Goal: Task Accomplishment & Management: Manage account settings

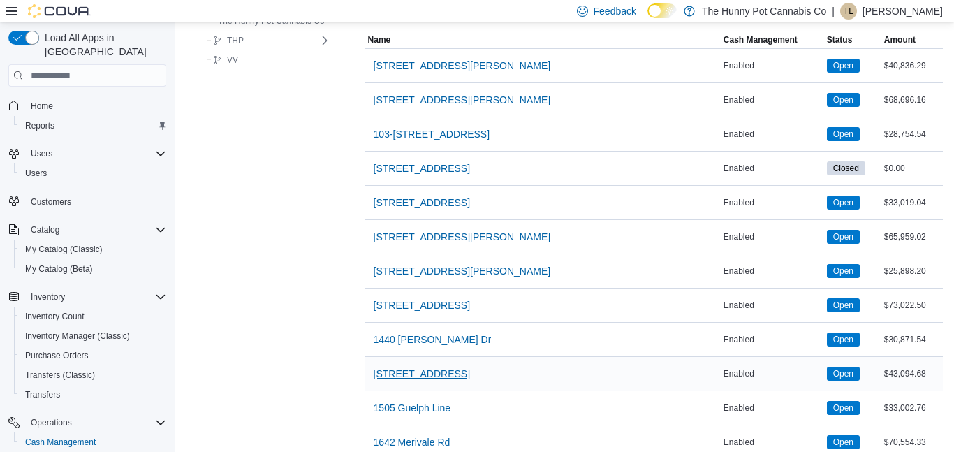
scroll to position [195, 0]
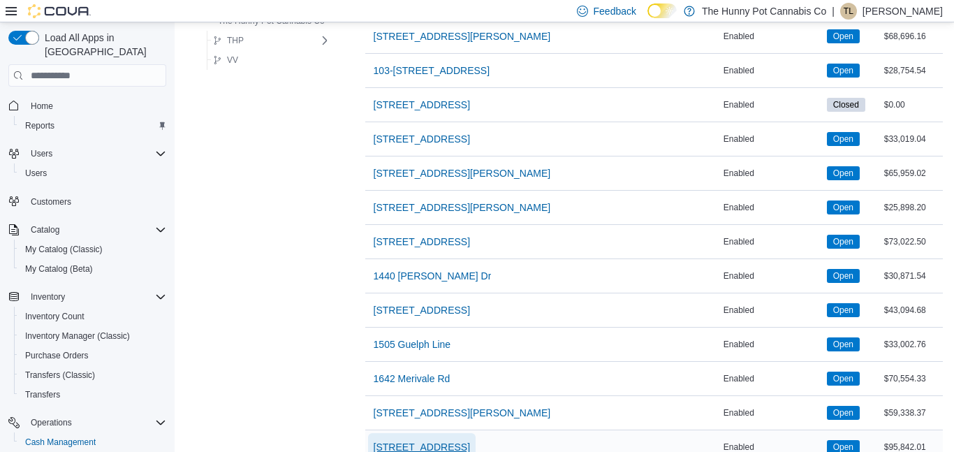
click at [413, 448] on span "[STREET_ADDRESS]" at bounding box center [421, 447] width 96 height 14
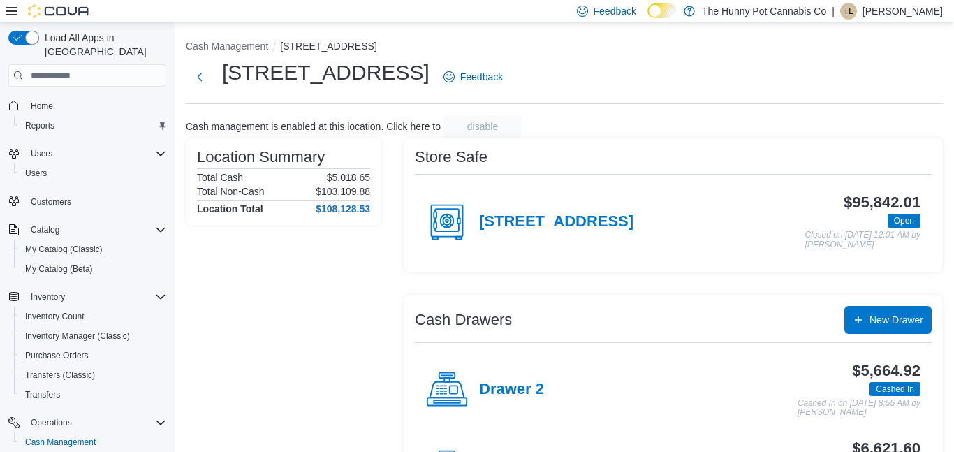
click at [477, 397] on div "Drawer 2" at bounding box center [485, 390] width 118 height 42
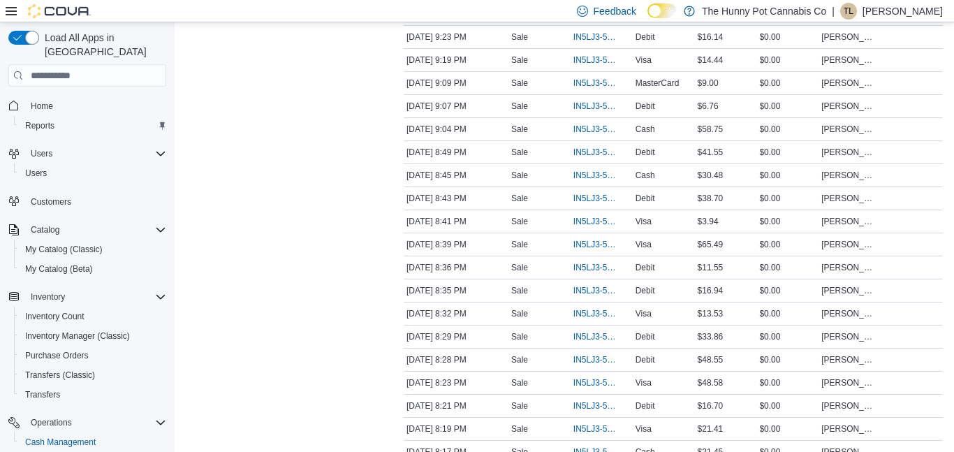
scroll to position [1074, 0]
click at [591, 353] on span "IN5LJ3-5951243" at bounding box center [594, 358] width 43 height 11
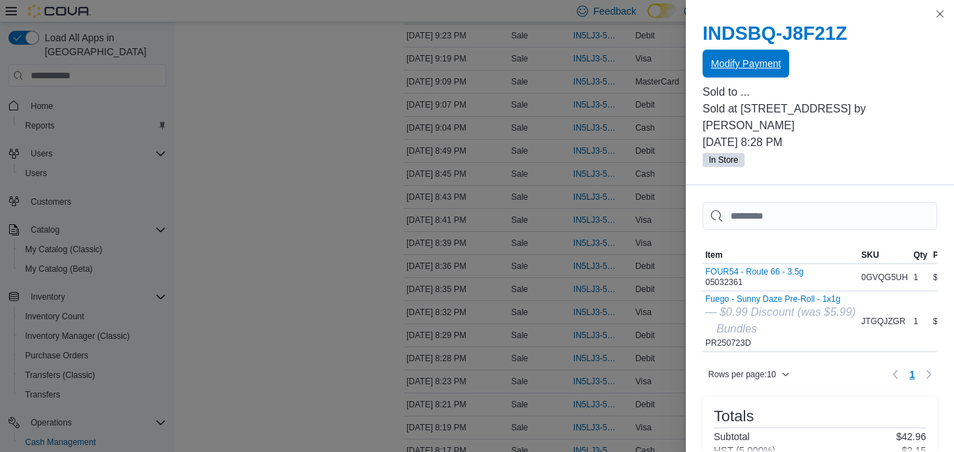
click at [731, 64] on span "Modify Payment" at bounding box center [746, 64] width 70 height 14
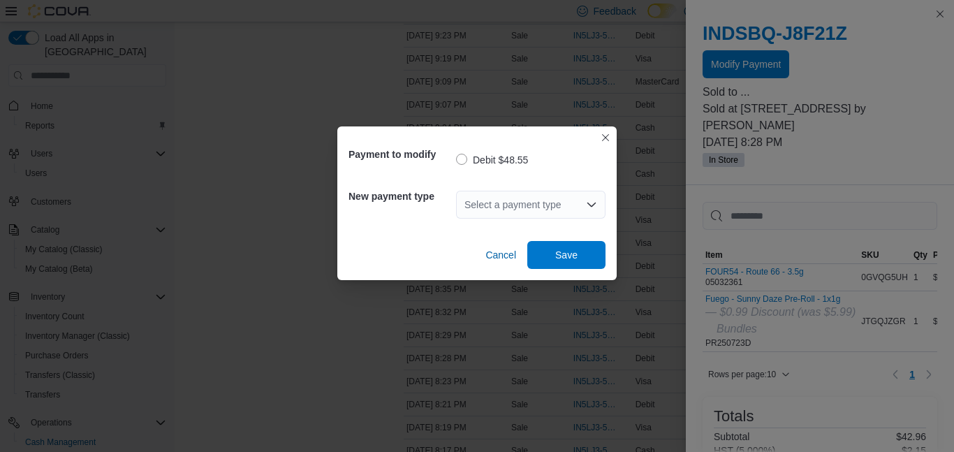
click at [521, 196] on div "Select a payment type" at bounding box center [530, 205] width 149 height 28
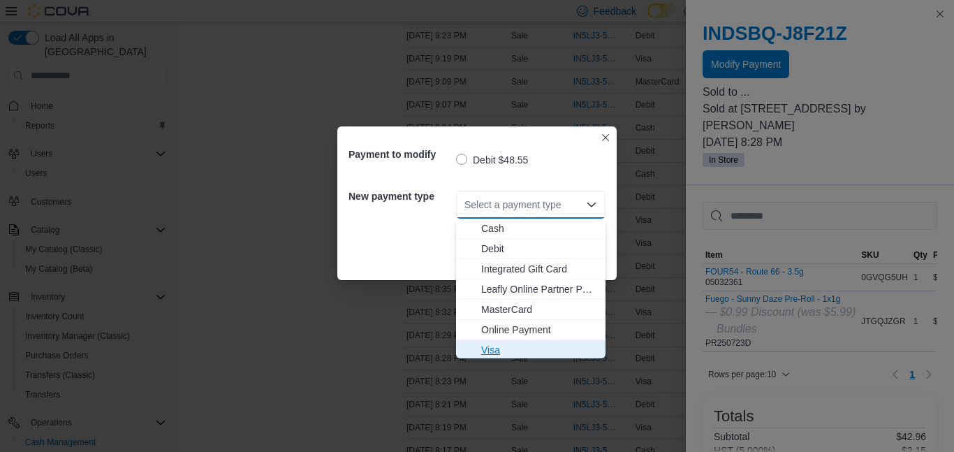
click at [505, 346] on span "Visa" at bounding box center [539, 350] width 116 height 14
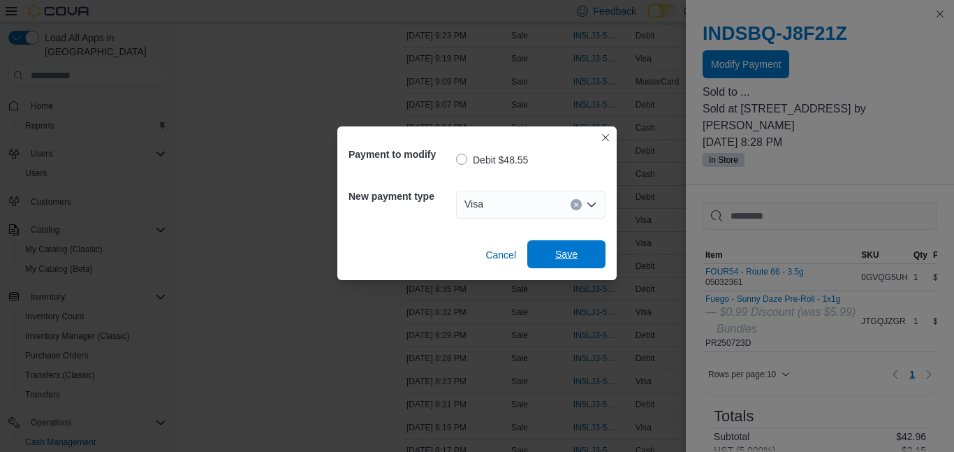
click at [565, 265] on span "Save" at bounding box center [565, 254] width 61 height 28
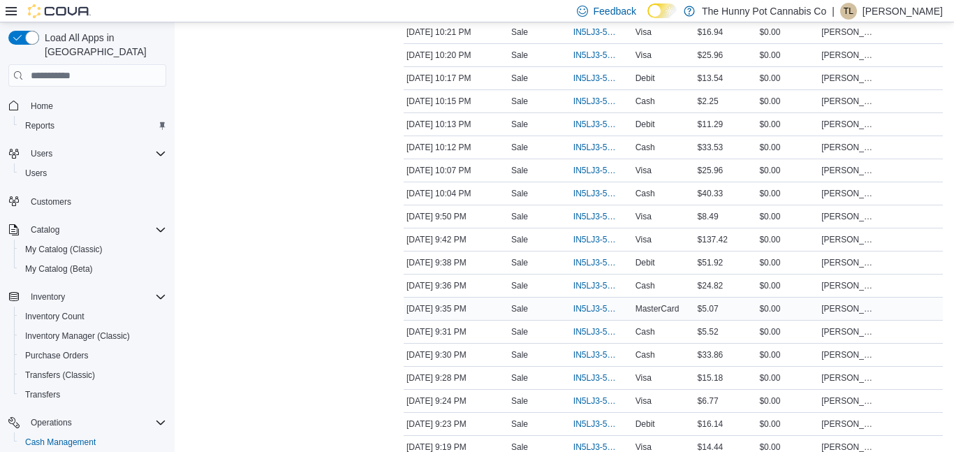
scroll to position [684, 0]
click at [600, 129] on span "IN5LJ3-5952101" at bounding box center [594, 126] width 43 height 11
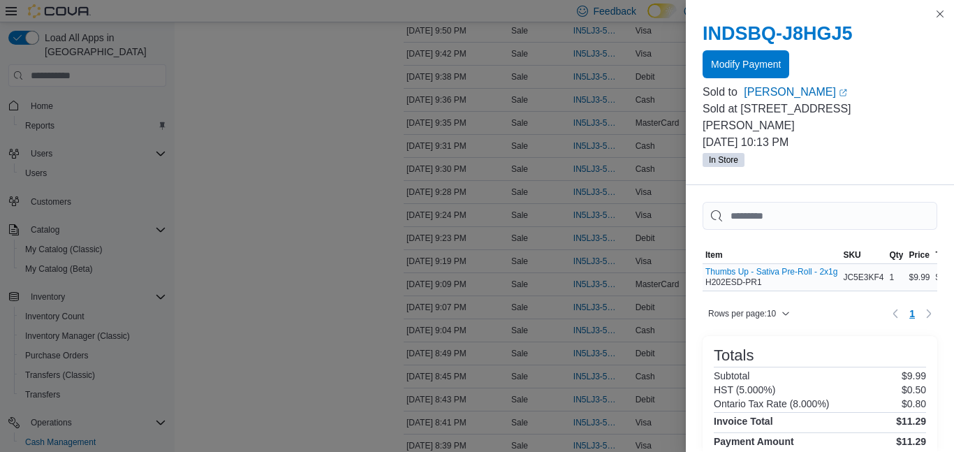
scroll to position [135, 0]
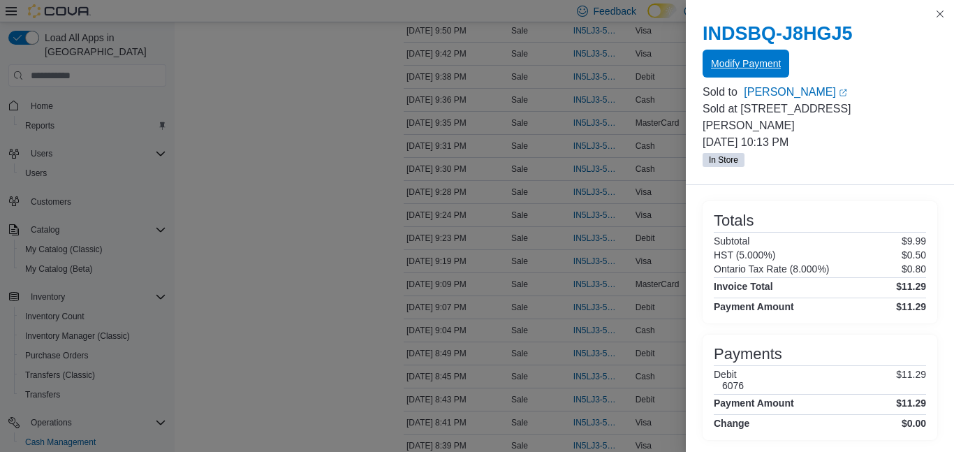
click at [728, 64] on span "Modify Payment" at bounding box center [746, 64] width 70 height 14
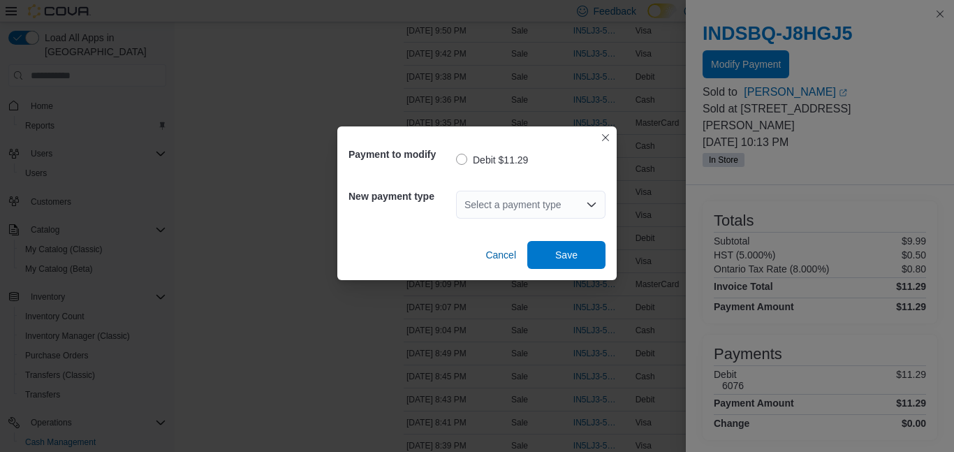
click at [531, 197] on div "Select a payment type" at bounding box center [530, 205] width 149 height 28
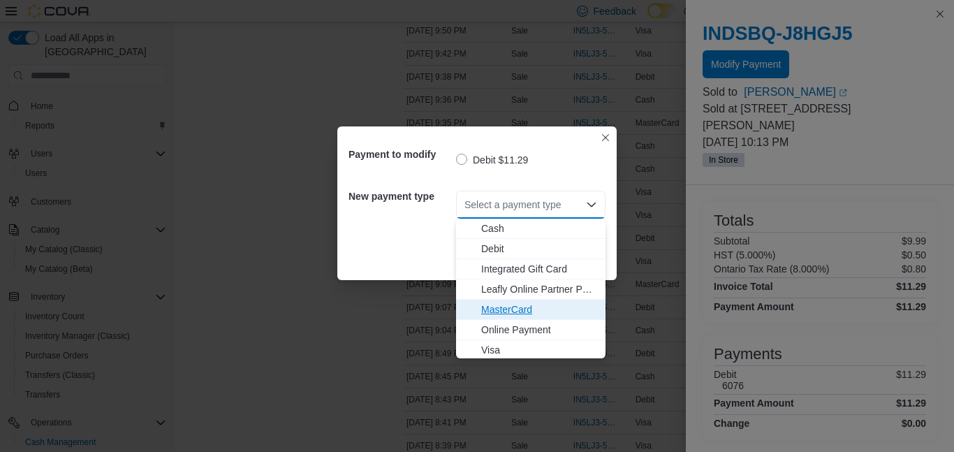
click at [504, 309] on span "MasterCard" at bounding box center [539, 309] width 116 height 14
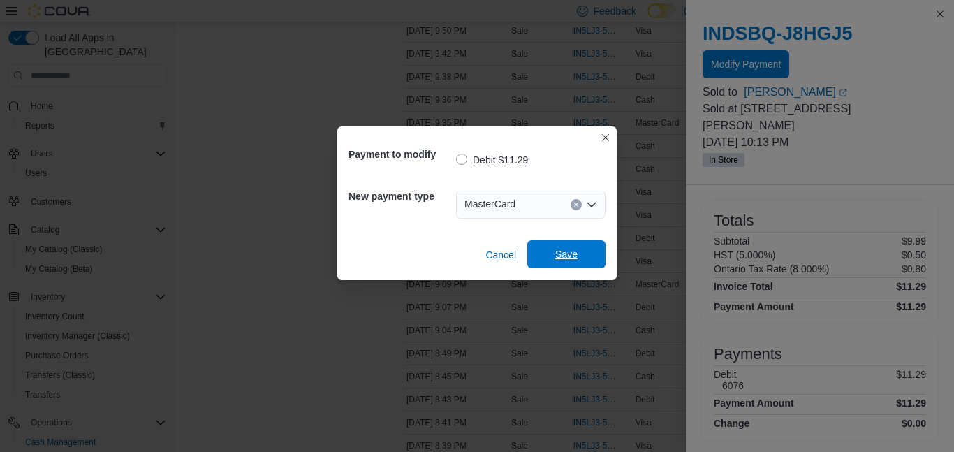
click at [568, 246] on span "Save" at bounding box center [565, 254] width 61 height 28
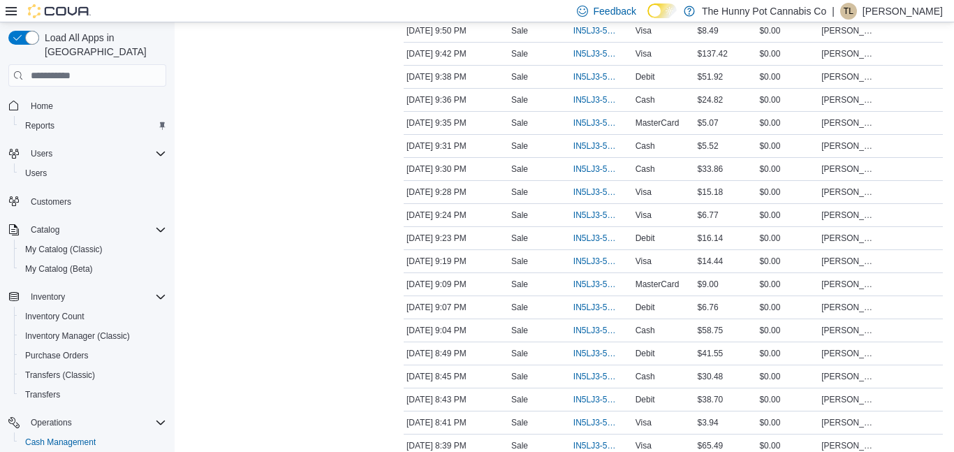
scroll to position [2269, 0]
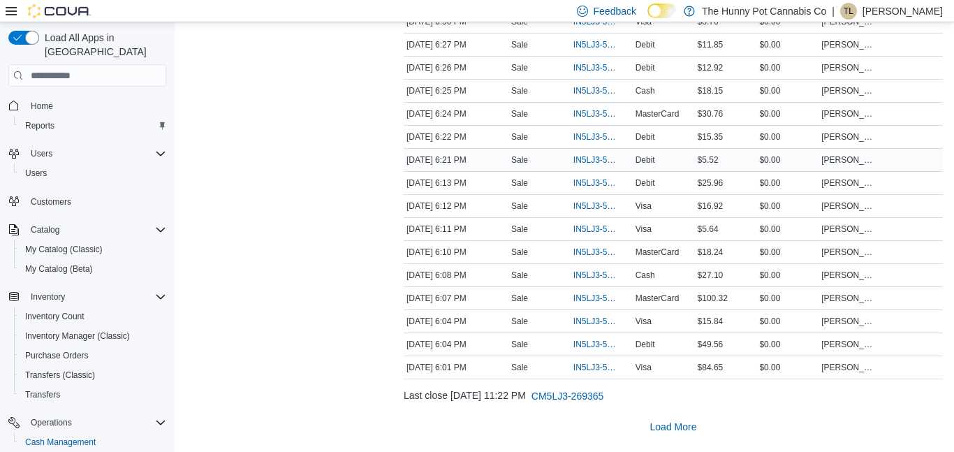
click at [410, 164] on div "[DATE] 6:21 PM" at bounding box center [455, 159] width 105 height 17
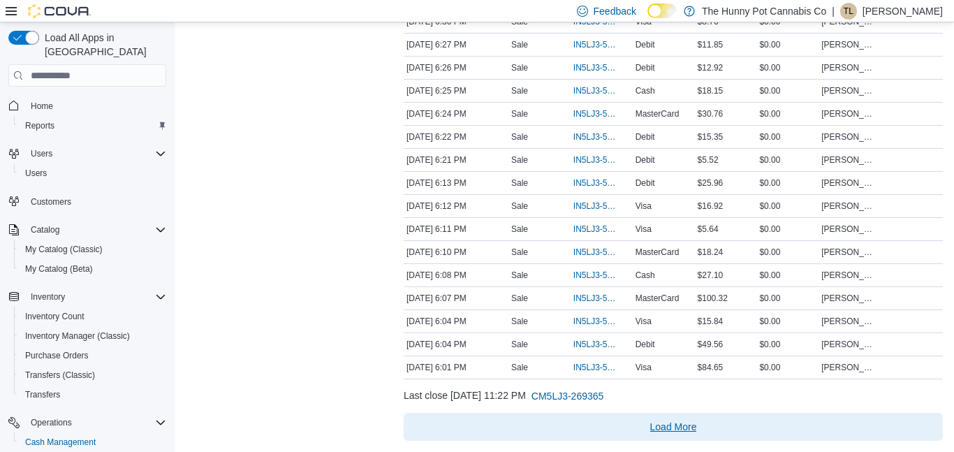
click at [656, 434] on span "Load More" at bounding box center [673, 427] width 528 height 28
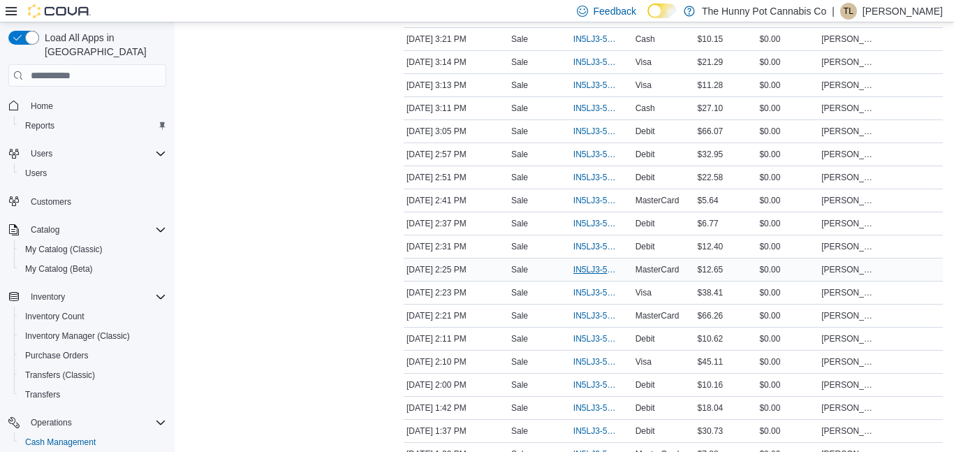
scroll to position [4572, 0]
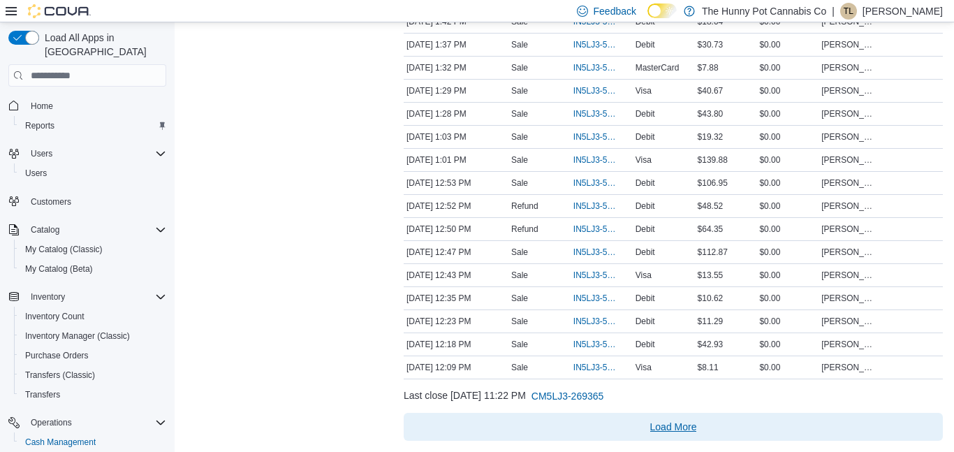
click at [671, 424] on span "Load More" at bounding box center [673, 427] width 47 height 14
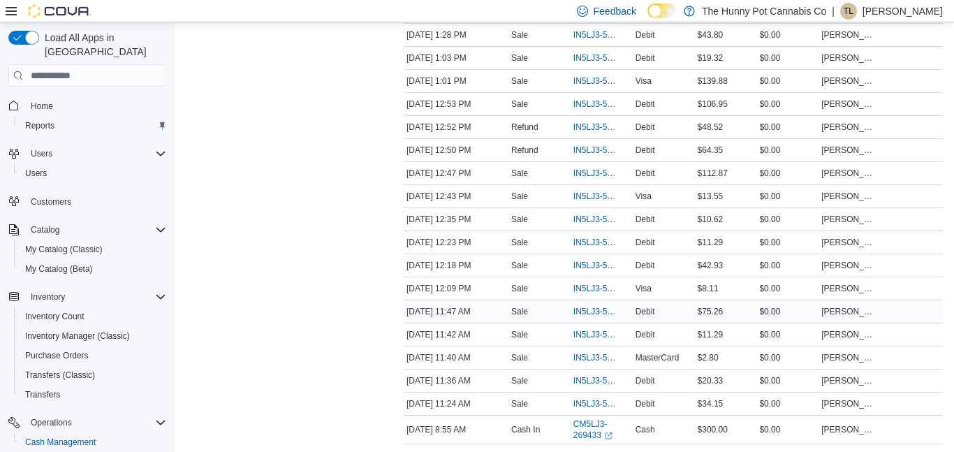
scroll to position [4653, 0]
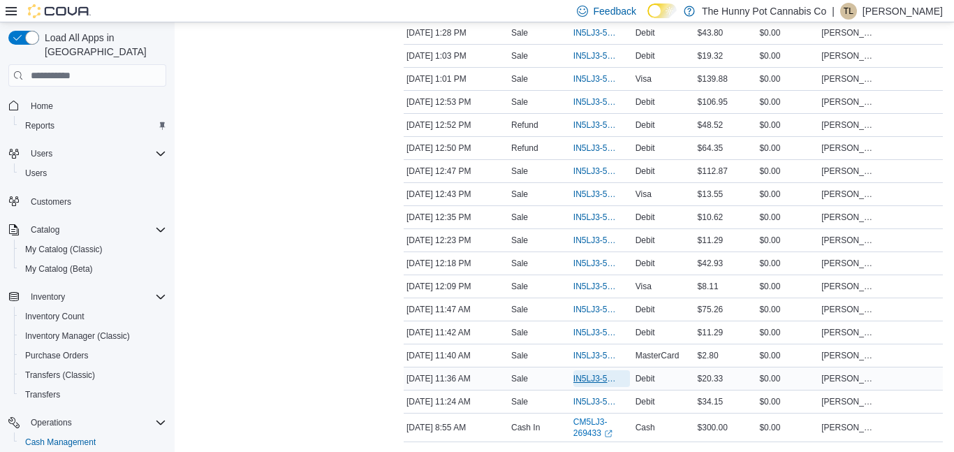
click at [603, 373] on span "IN5LJ3-5946950" at bounding box center [594, 378] width 43 height 11
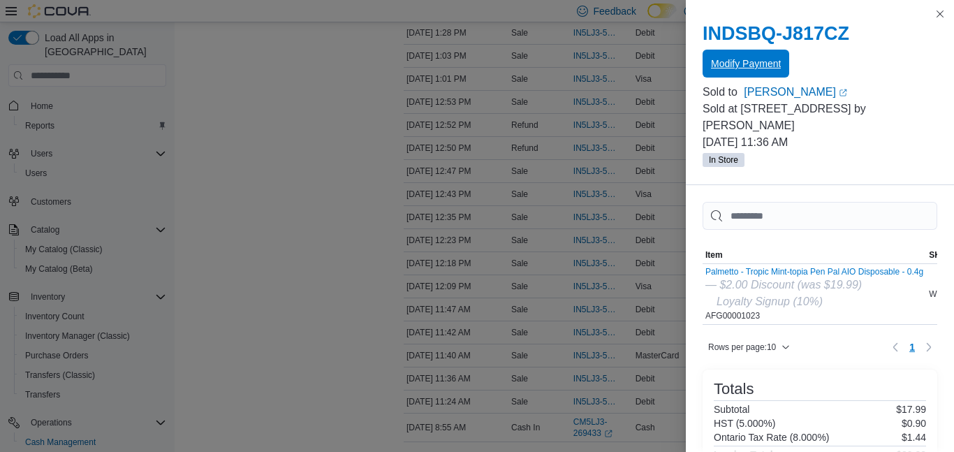
click at [727, 73] on span "Modify Payment" at bounding box center [746, 64] width 70 height 28
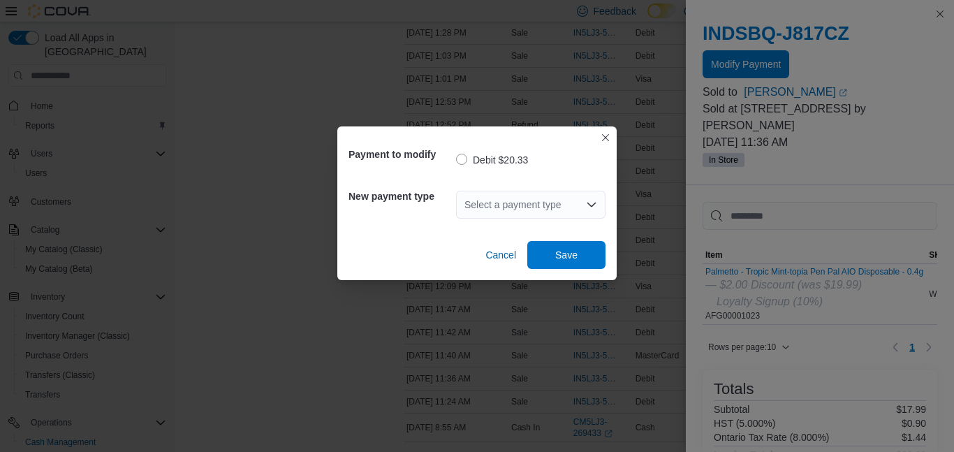
click at [531, 191] on div "Select a payment type" at bounding box center [530, 205] width 149 height 28
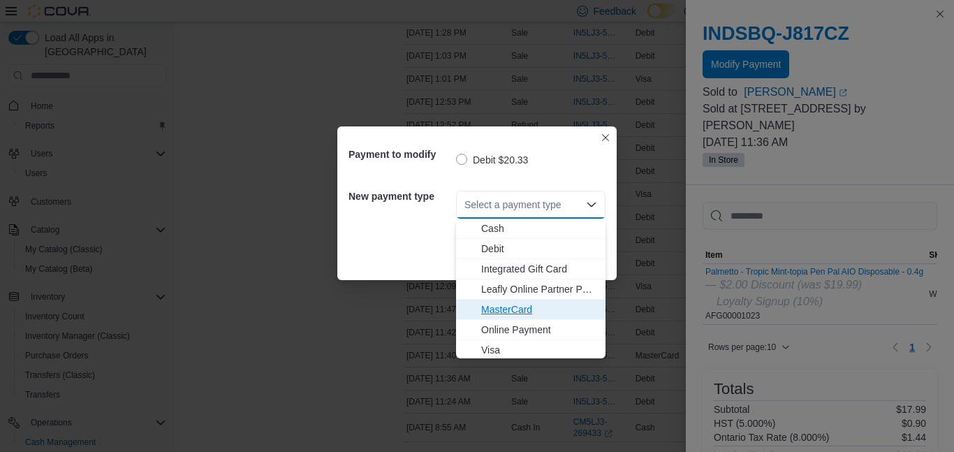
click at [519, 311] on span "MasterCard" at bounding box center [539, 309] width 116 height 14
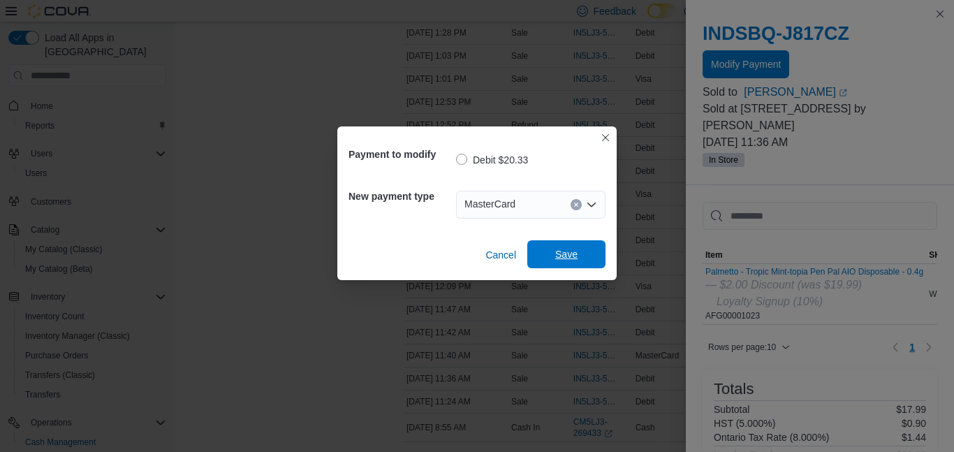
click at [544, 263] on span "Save" at bounding box center [565, 254] width 61 height 28
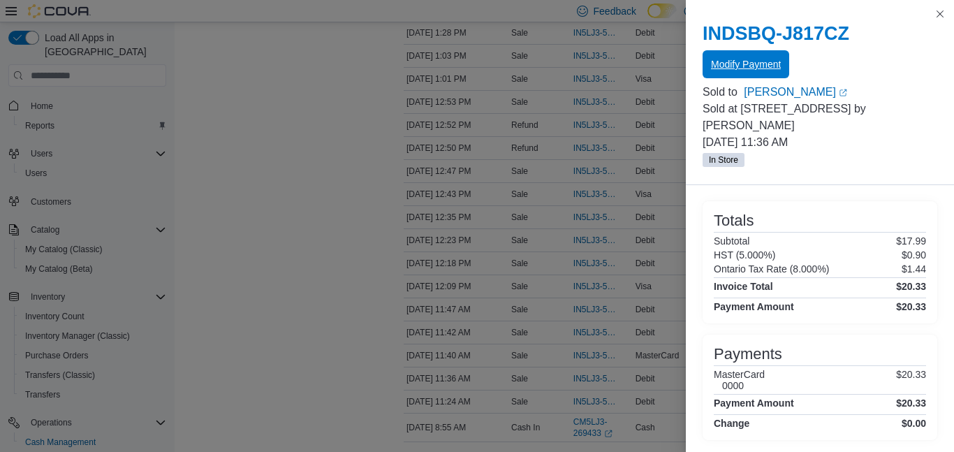
scroll to position [4716, 0]
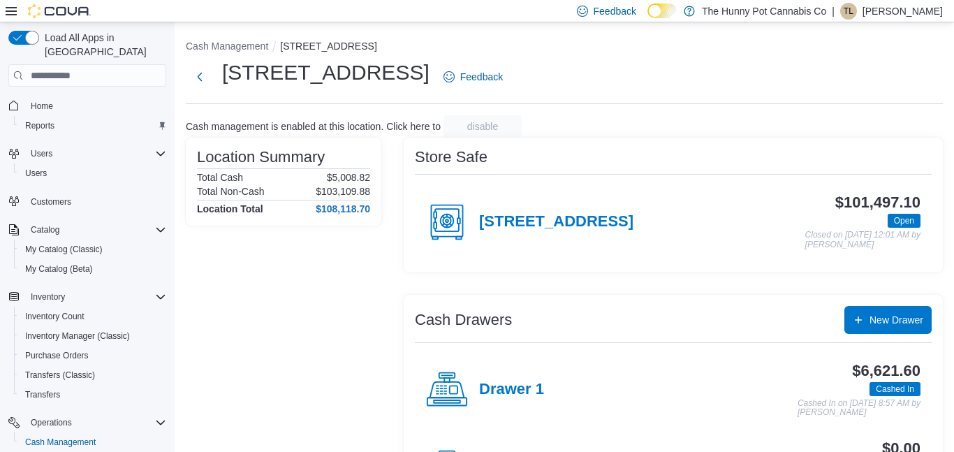
scroll to position [53, 0]
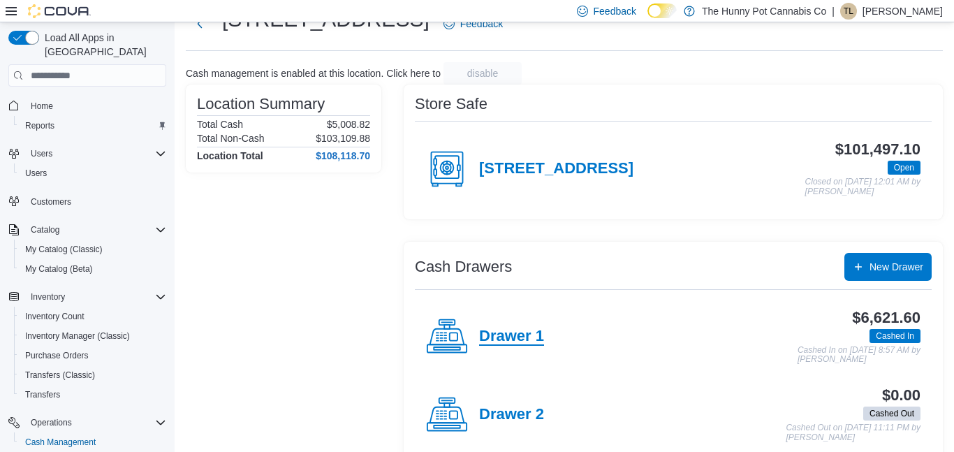
click at [490, 341] on h4 "Drawer 1" at bounding box center [511, 336] width 65 height 18
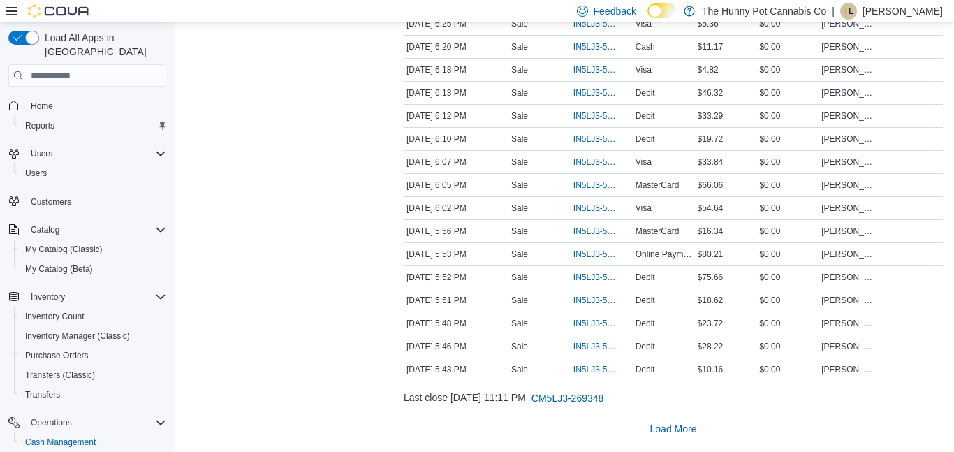
scroll to position [2269, 0]
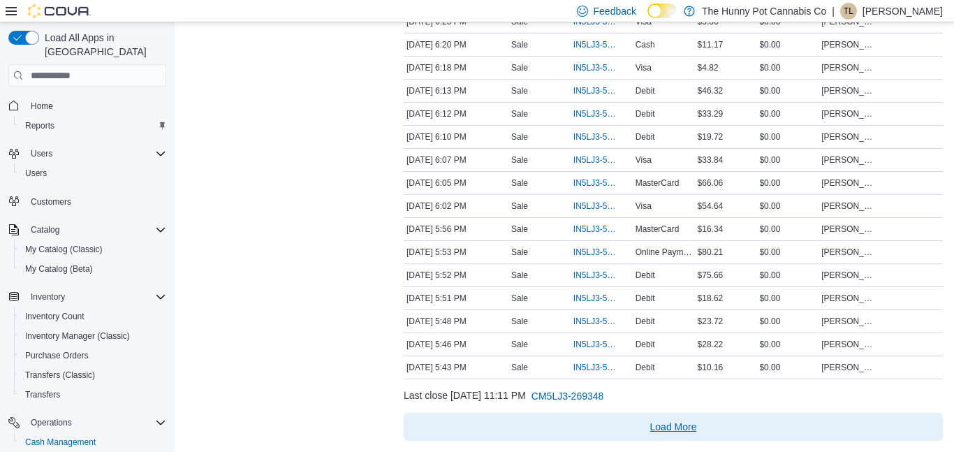
click at [663, 418] on span "Load More" at bounding box center [673, 427] width 528 height 28
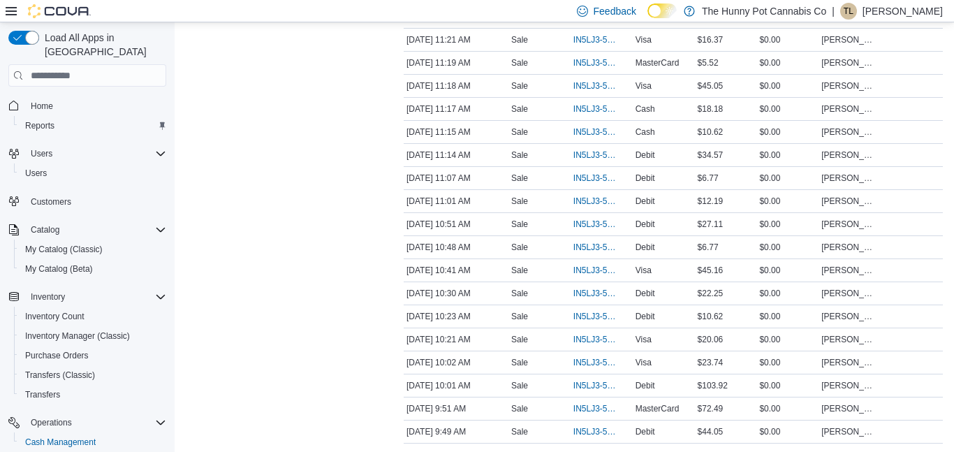
scroll to position [4572, 0]
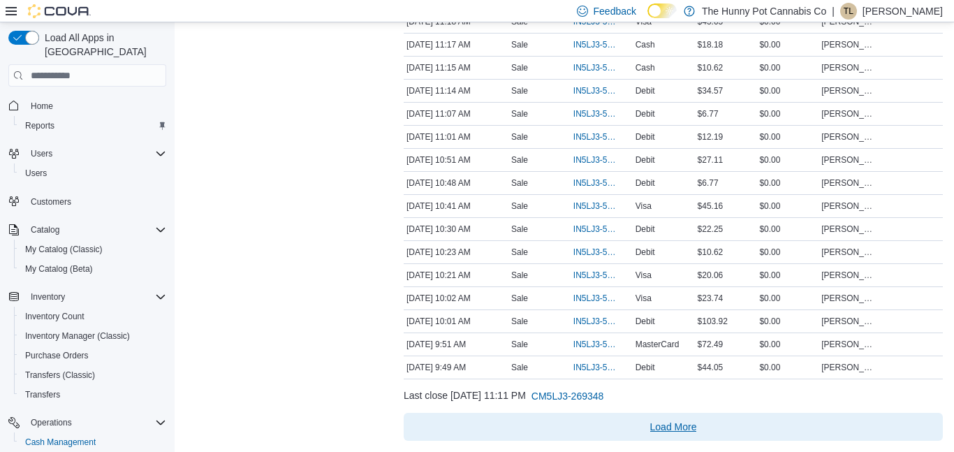
click at [694, 413] on span "Load More" at bounding box center [673, 427] width 528 height 28
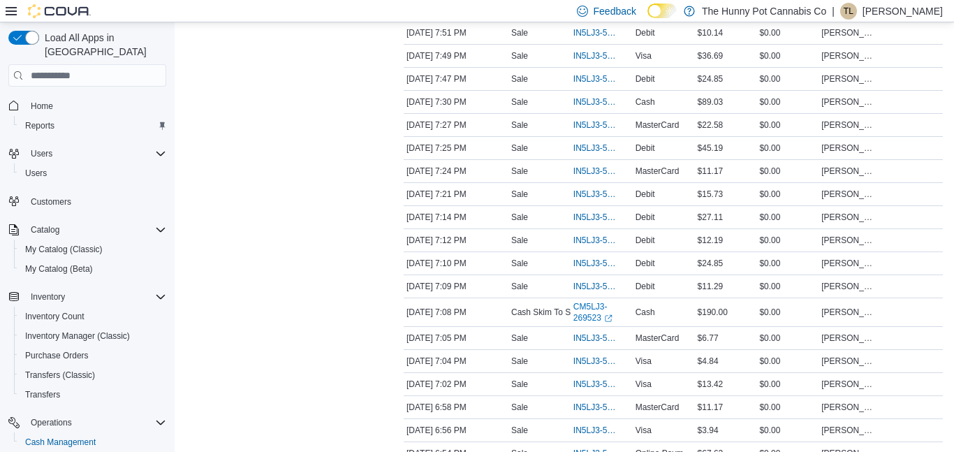
scroll to position [1610, 0]
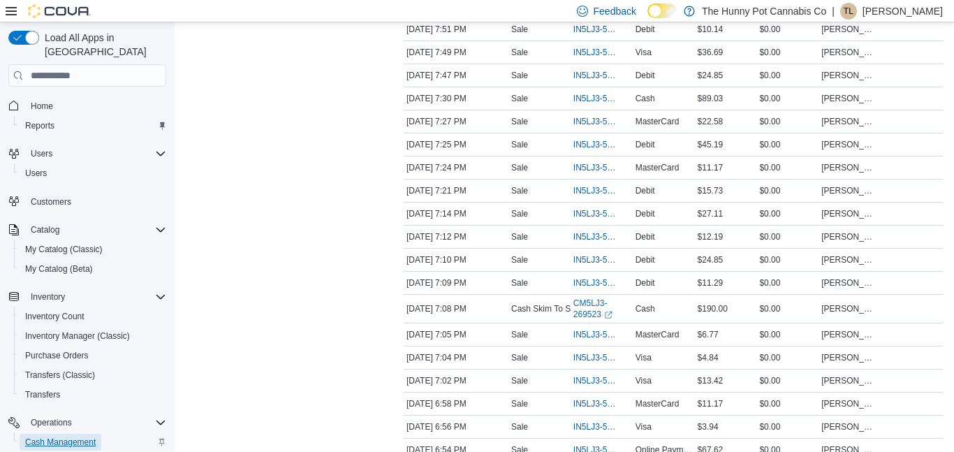
click at [64, 436] on span "Cash Management" at bounding box center [60, 441] width 71 height 11
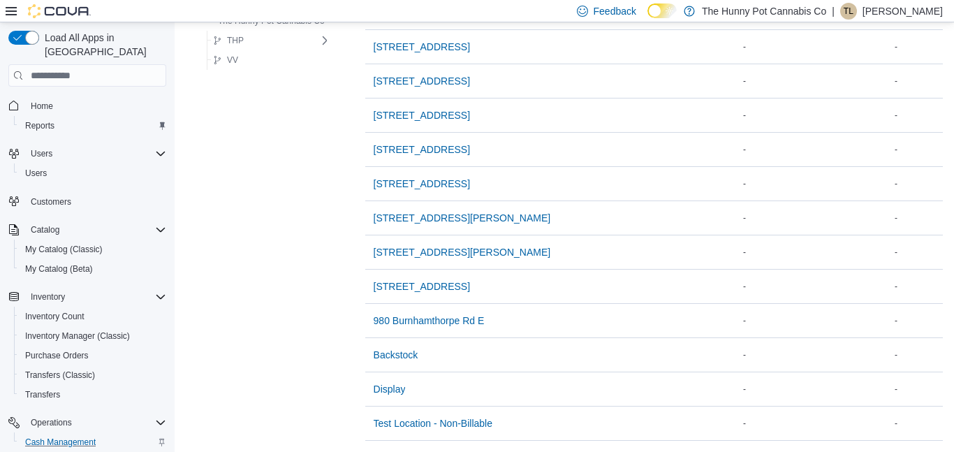
scroll to position [1210, 0]
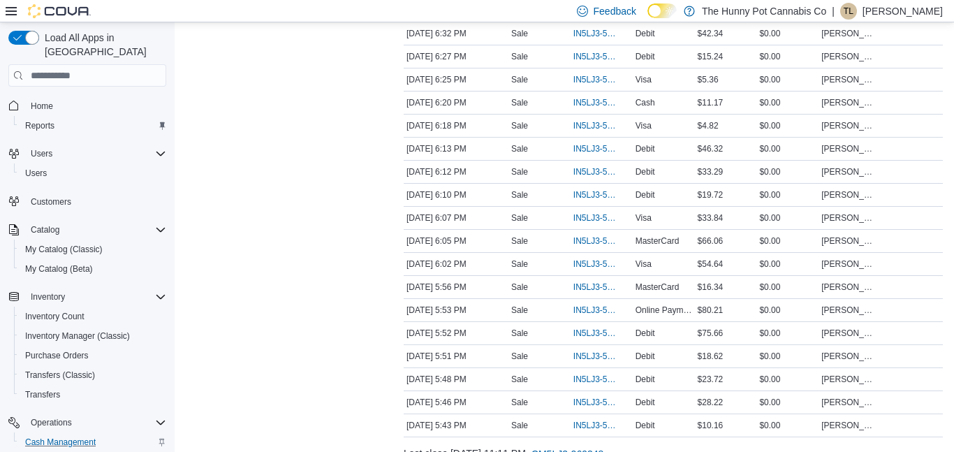
scroll to position [2269, 0]
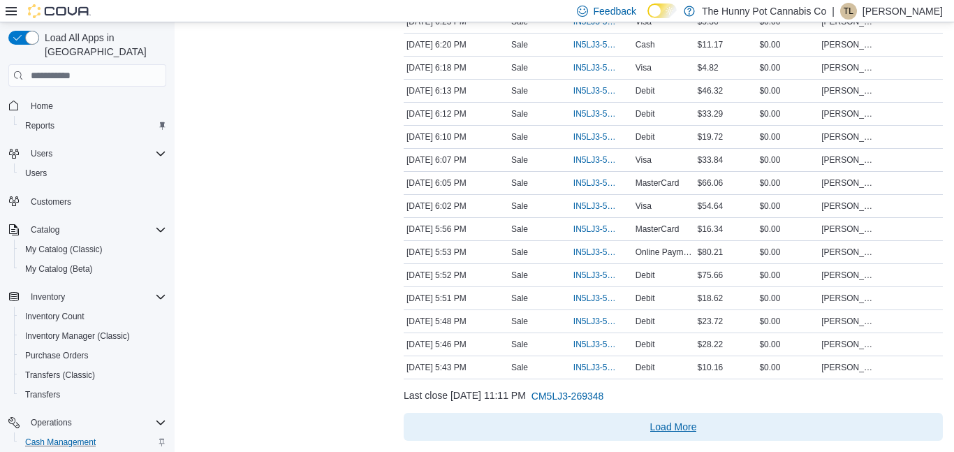
click at [650, 430] on span "Load More" at bounding box center [673, 427] width 47 height 14
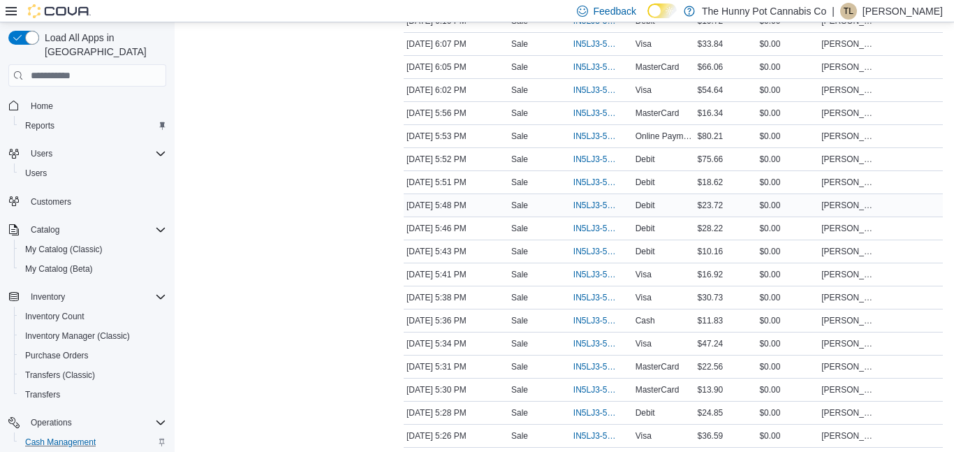
scroll to position [2389, 0]
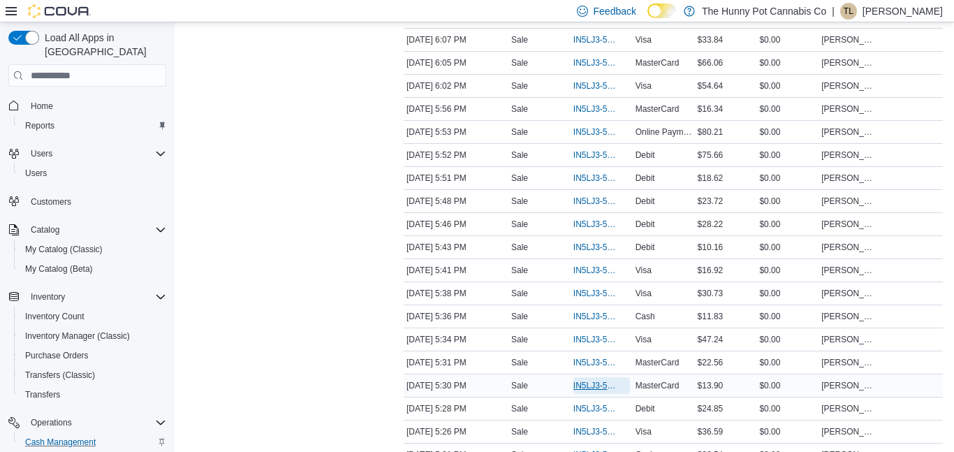
click at [586, 386] on span "IN5LJ3-5949511" at bounding box center [594, 385] width 43 height 11
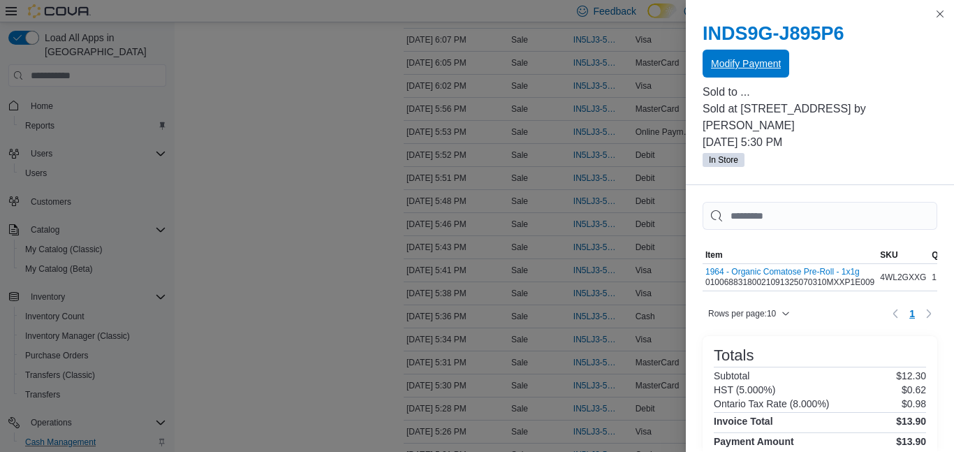
click at [731, 77] on span "Modify Payment" at bounding box center [746, 64] width 70 height 28
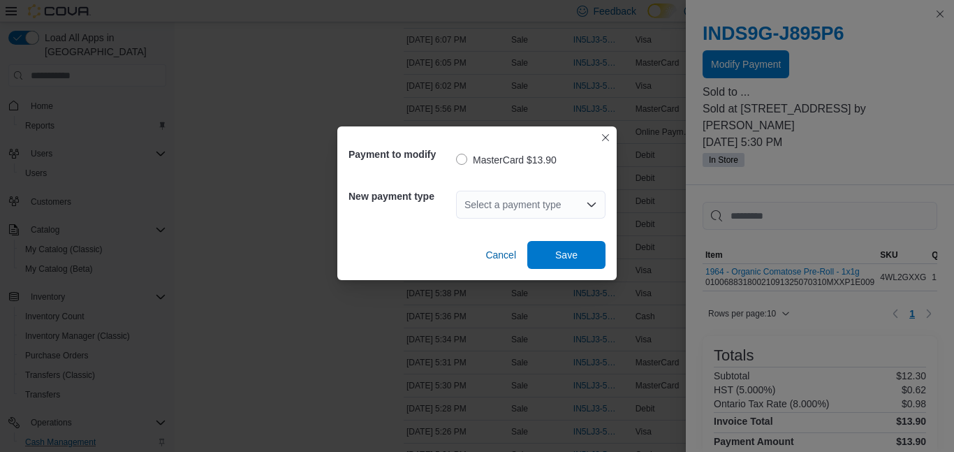
click at [505, 196] on div "Select a payment type" at bounding box center [530, 205] width 149 height 28
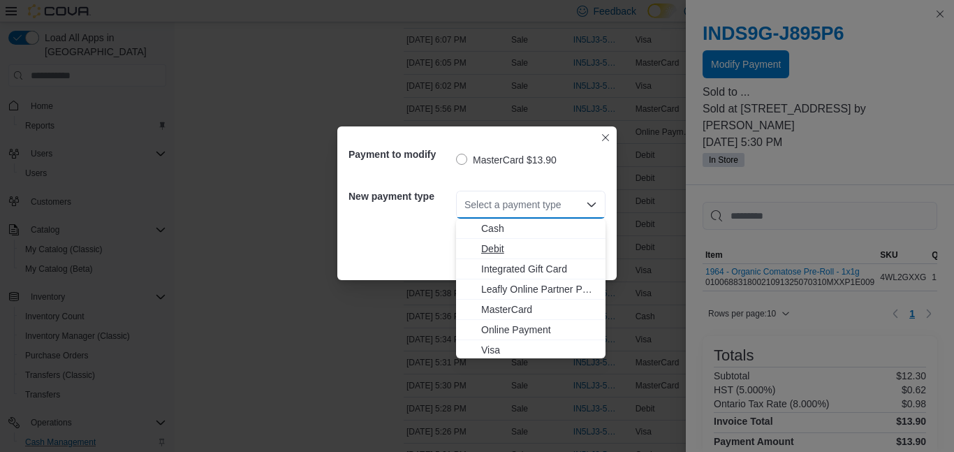
click at [512, 255] on button "Debit" at bounding box center [530, 249] width 149 height 20
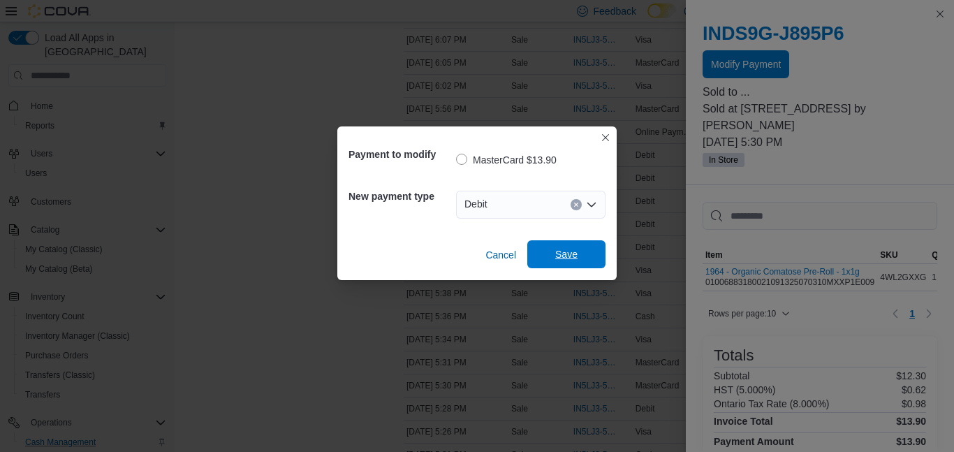
click at [570, 253] on span "Save" at bounding box center [566, 254] width 22 height 14
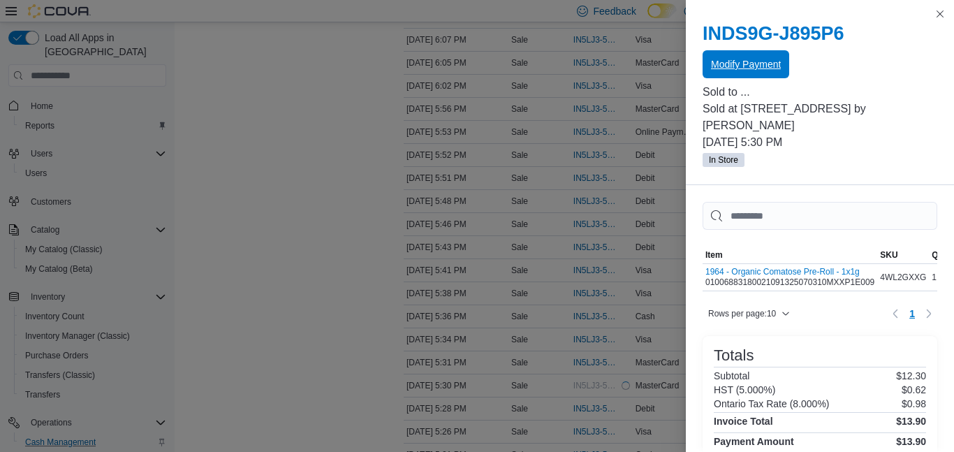
scroll to position [135, 0]
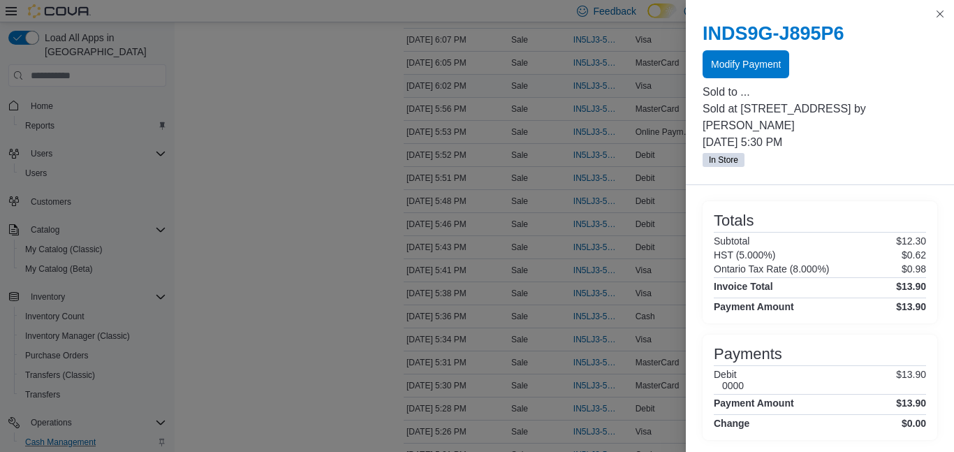
click at [267, 243] on div "Transactions Summary # of Sales 205 # of Refunds 0 Total Transactions 207 Sales…" at bounding box center [283, 175] width 195 height 4898
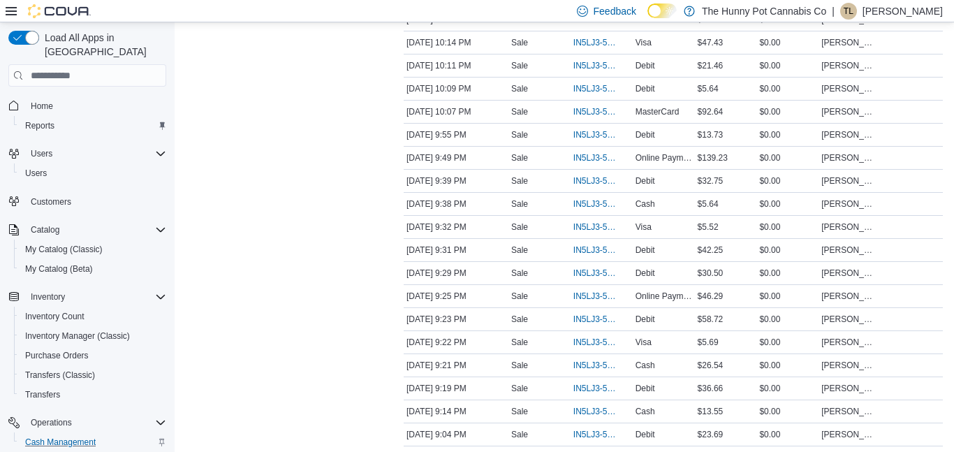
scroll to position [0, 0]
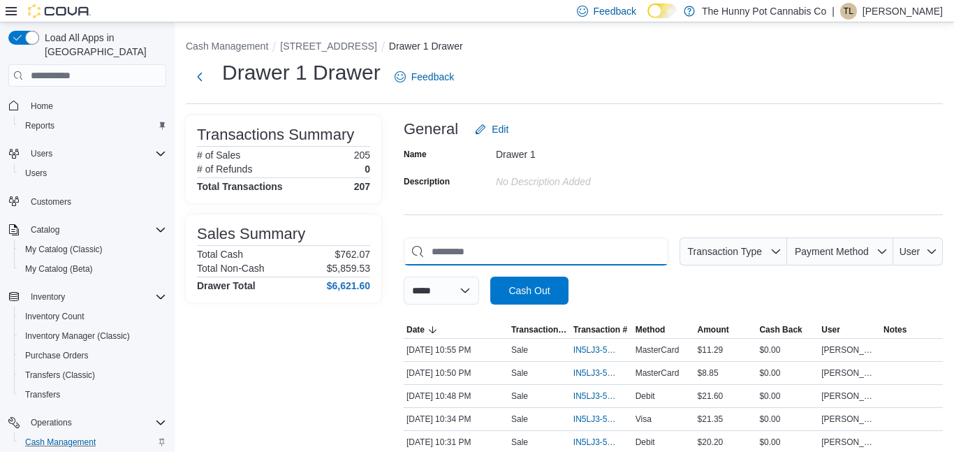
click at [447, 251] on input "This is a search bar. As you type, the results lower in the page will automatic…" at bounding box center [535, 251] width 265 height 28
type input "*"
type input "*****"
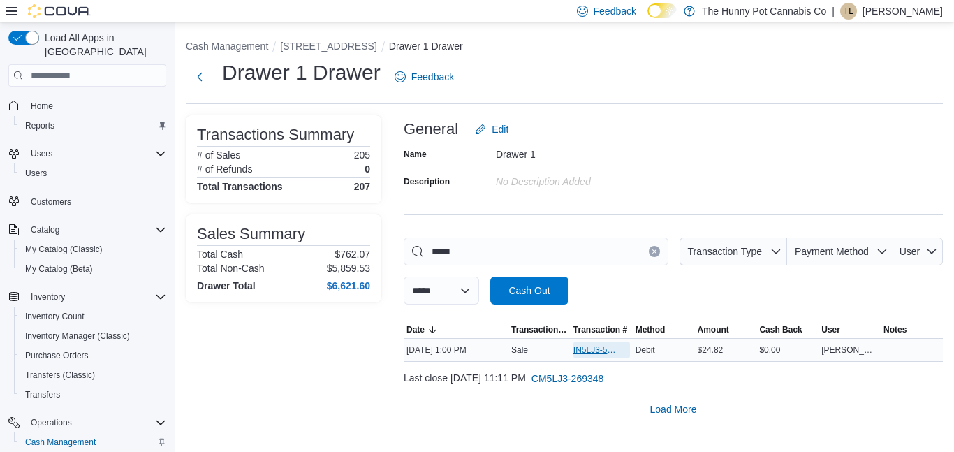
click at [591, 346] on span "IN5LJ3-5947487" at bounding box center [594, 349] width 43 height 11
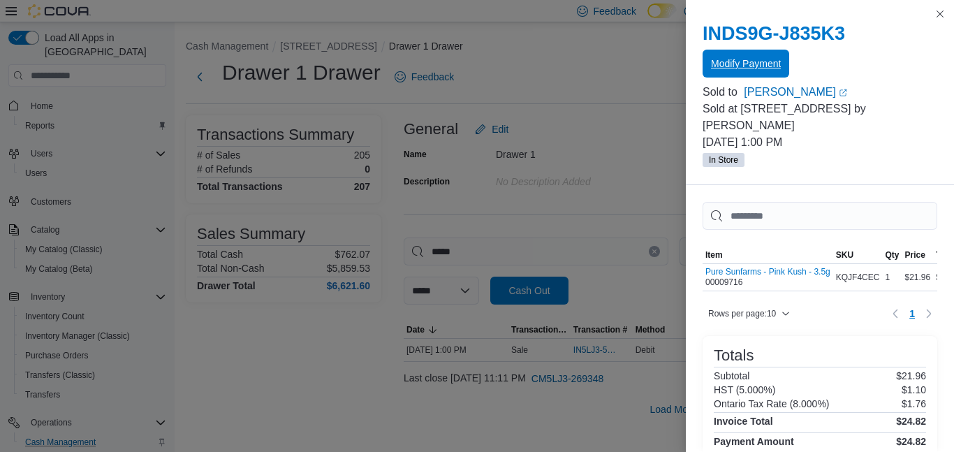
click at [750, 67] on span "Modify Payment" at bounding box center [746, 64] width 70 height 14
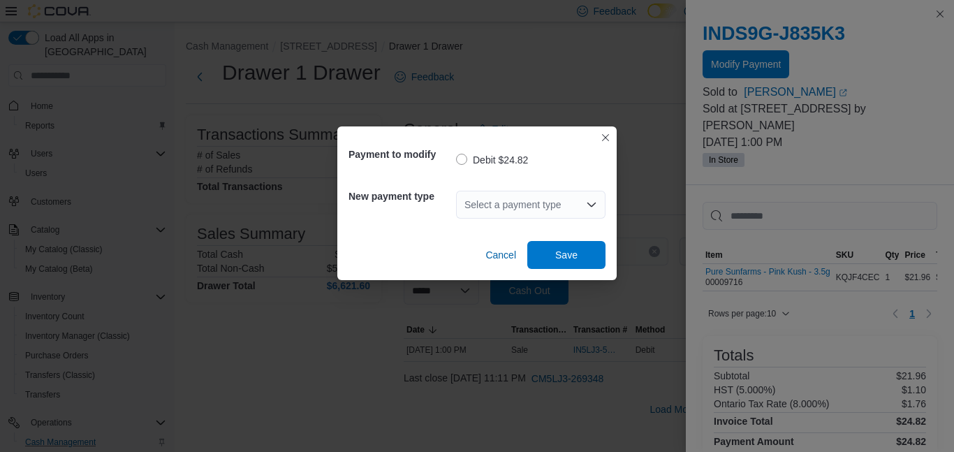
click at [505, 207] on div "Select a payment type" at bounding box center [530, 205] width 149 height 28
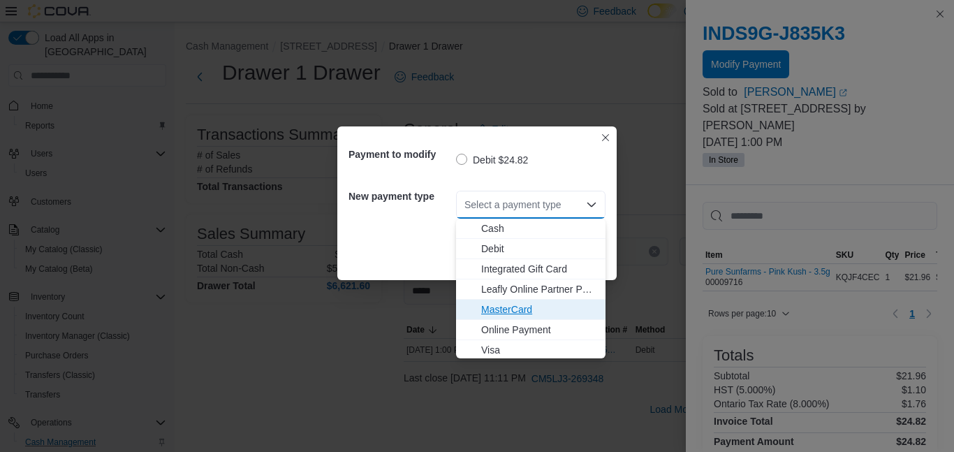
click at [506, 306] on span "MasterCard" at bounding box center [539, 309] width 116 height 14
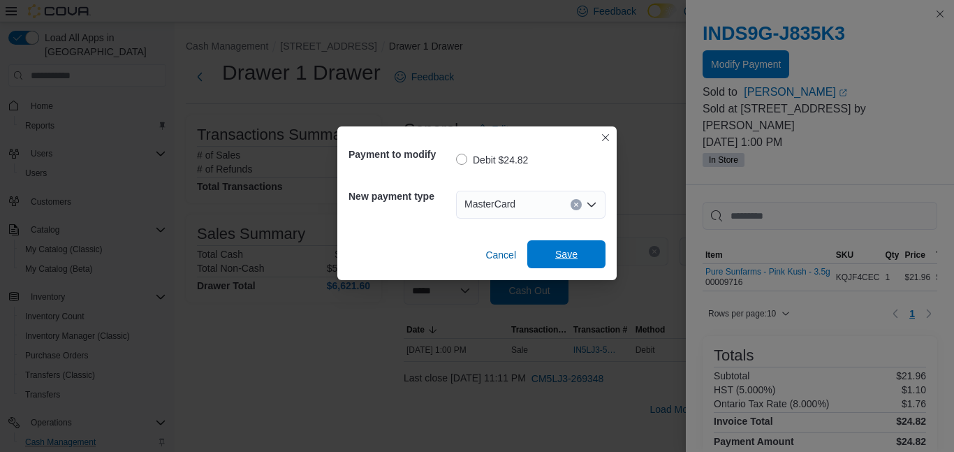
click at [565, 257] on span "Save" at bounding box center [566, 254] width 22 height 14
